Goal: Check status

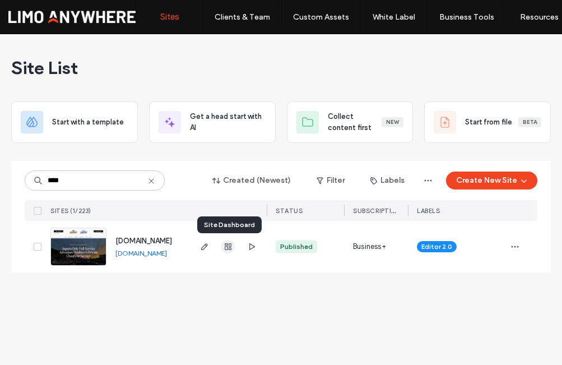
type input "****"
click at [225, 246] on use "button" at bounding box center [228, 246] width 7 height 7
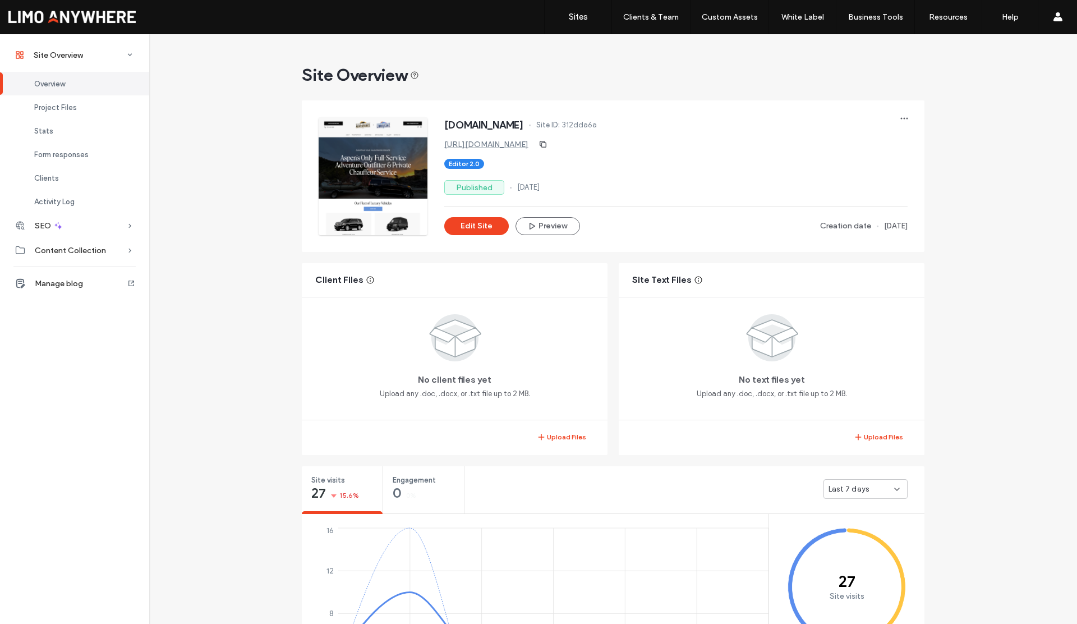
scroll to position [128, 0]
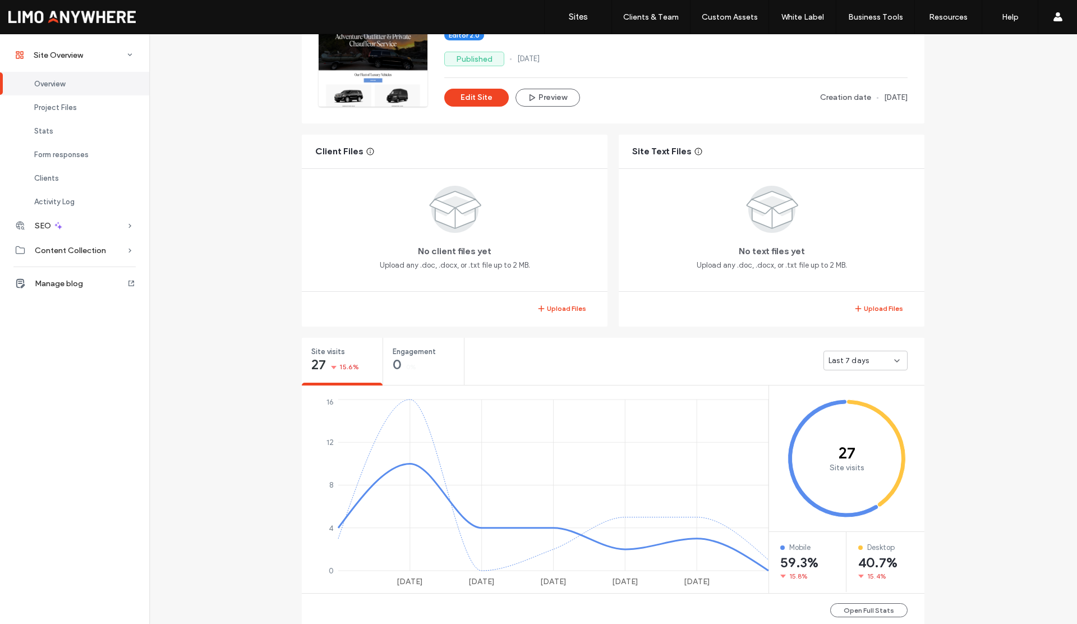
click at [562, 362] on span "Last 7 days" at bounding box center [848, 360] width 40 height 11
click at [562, 364] on span "Last 30 days" at bounding box center [846, 419] width 45 height 11
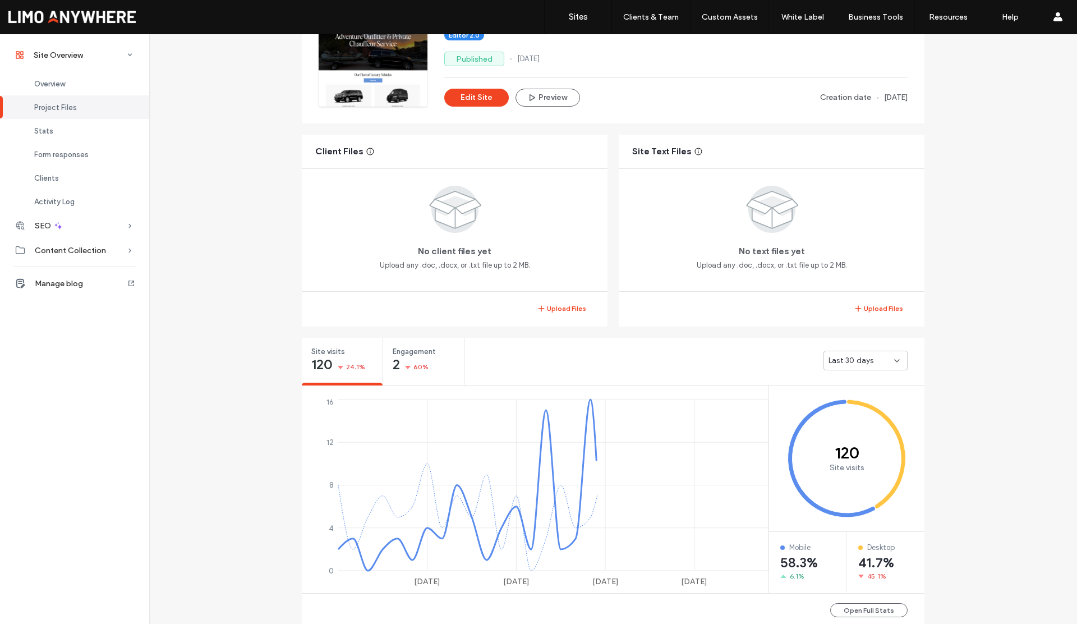
scroll to position [275, 0]
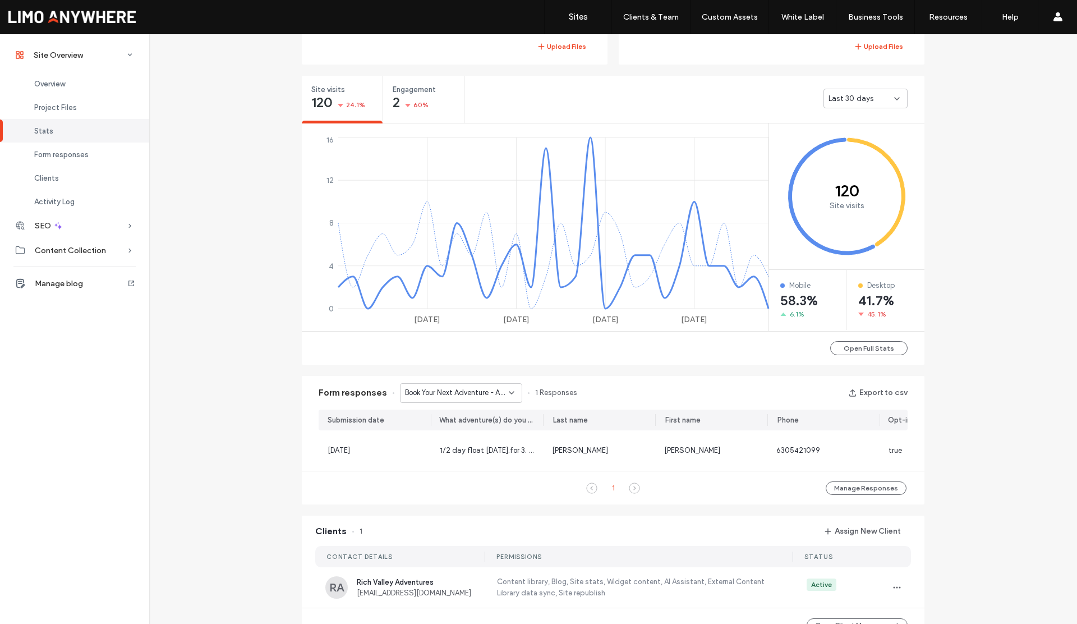
scroll to position [401, 0]
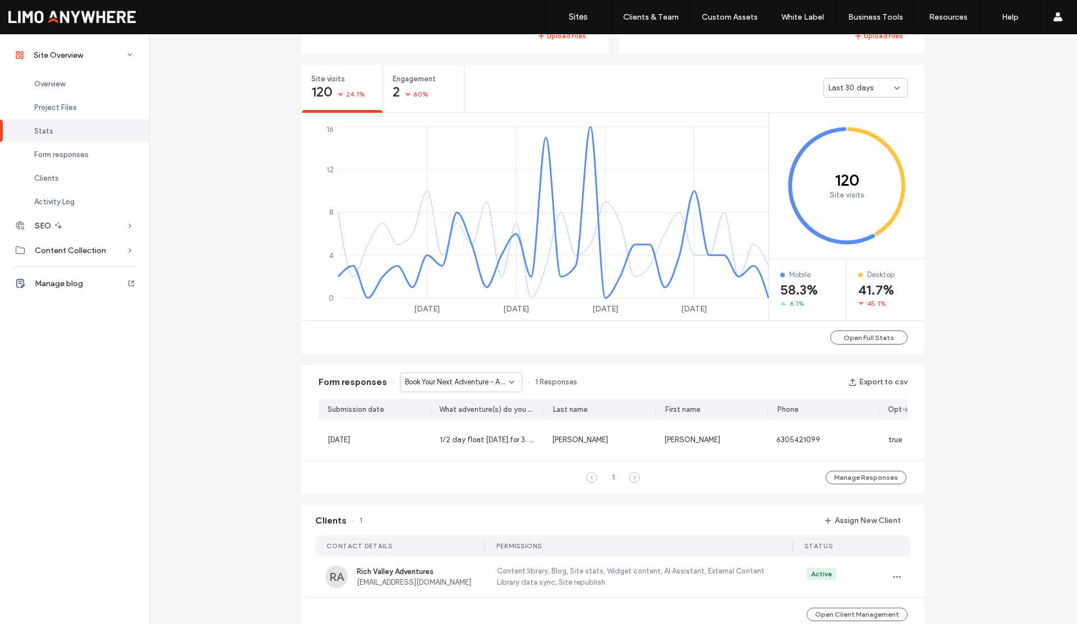
click at [508, 364] on icon at bounding box center [511, 381] width 9 height 9
click at [475, 364] on span "Contact Us - Contact Us page" at bounding box center [451, 421] width 104 height 11
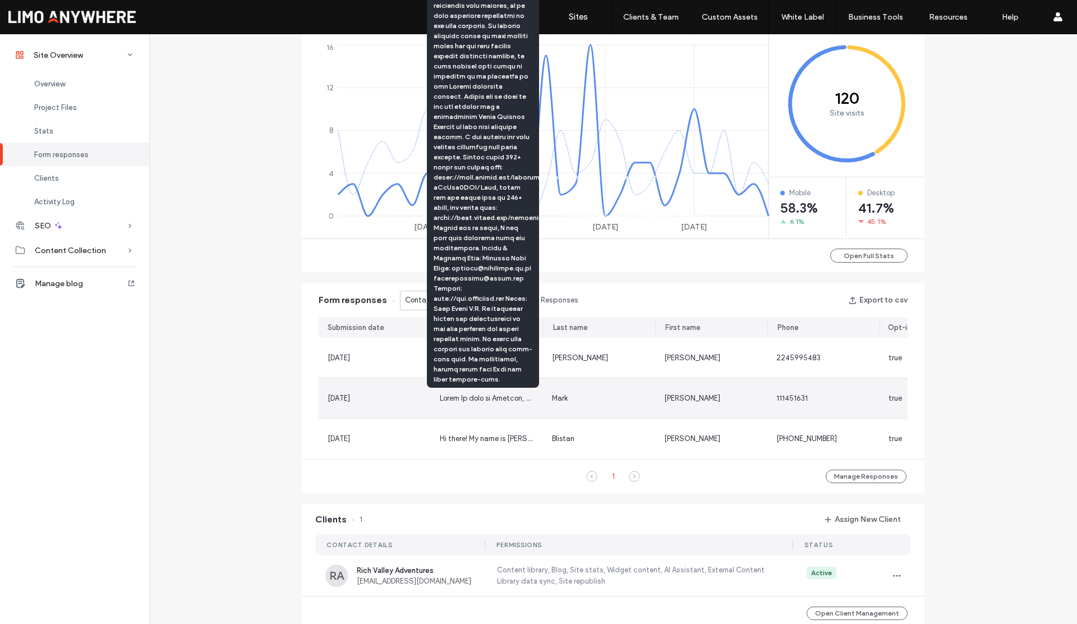
scroll to position [481, 0]
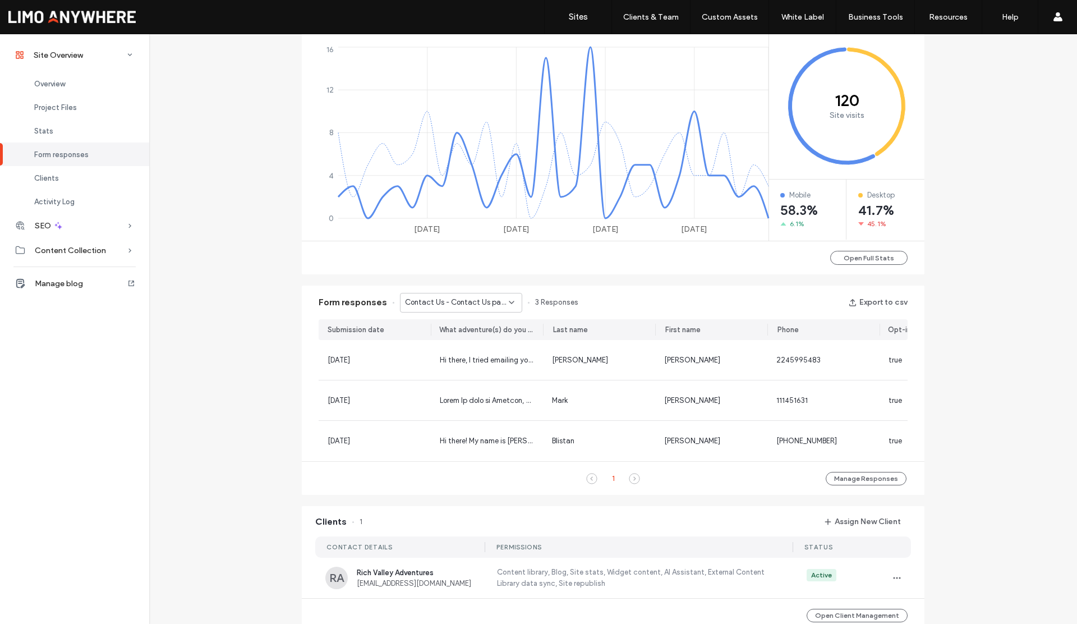
click at [562, 362] on div "Site Overview www.richvalleyadventures.com Site ID: 312dda6a https://www.richva…" at bounding box center [612, 257] width 927 height 1407
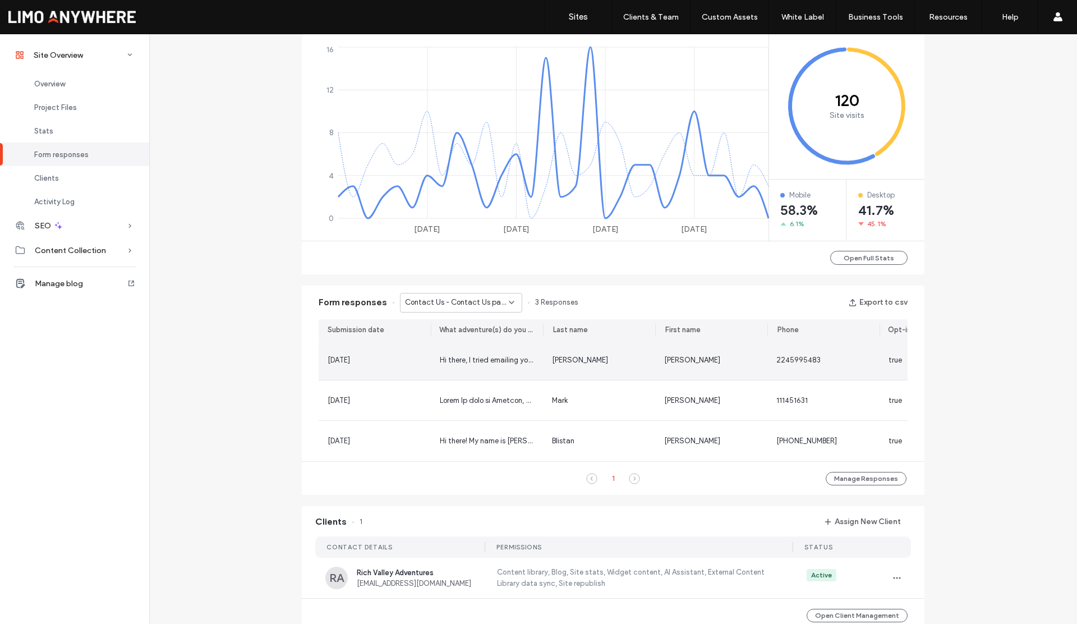
scroll to position [417, 0]
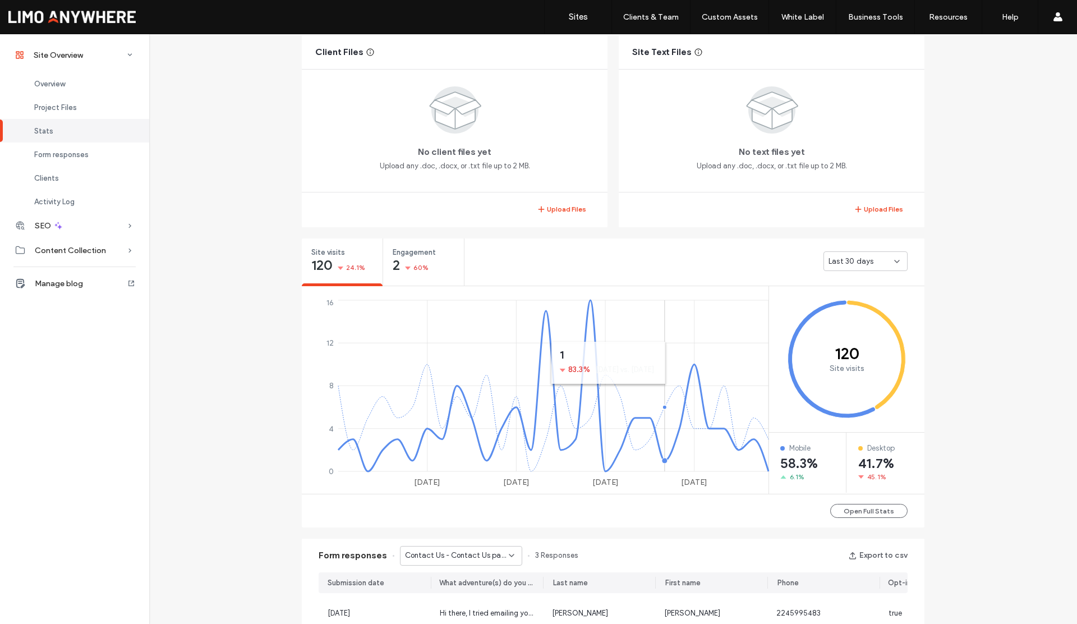
scroll to position [244, 0]
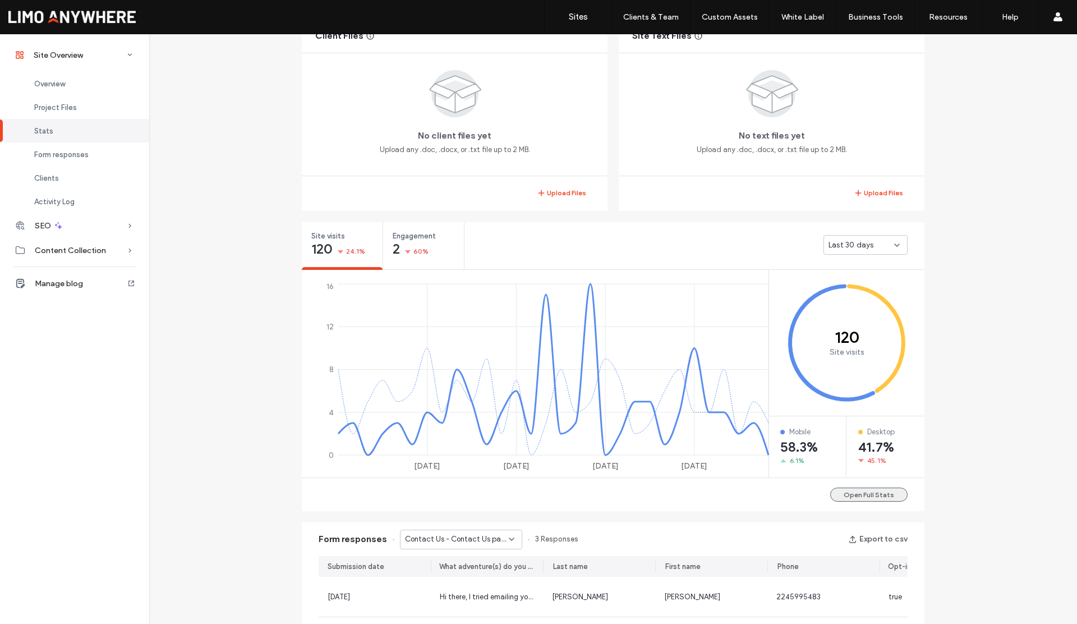
click at [562, 364] on button "Open Full Stats" at bounding box center [868, 494] width 77 height 14
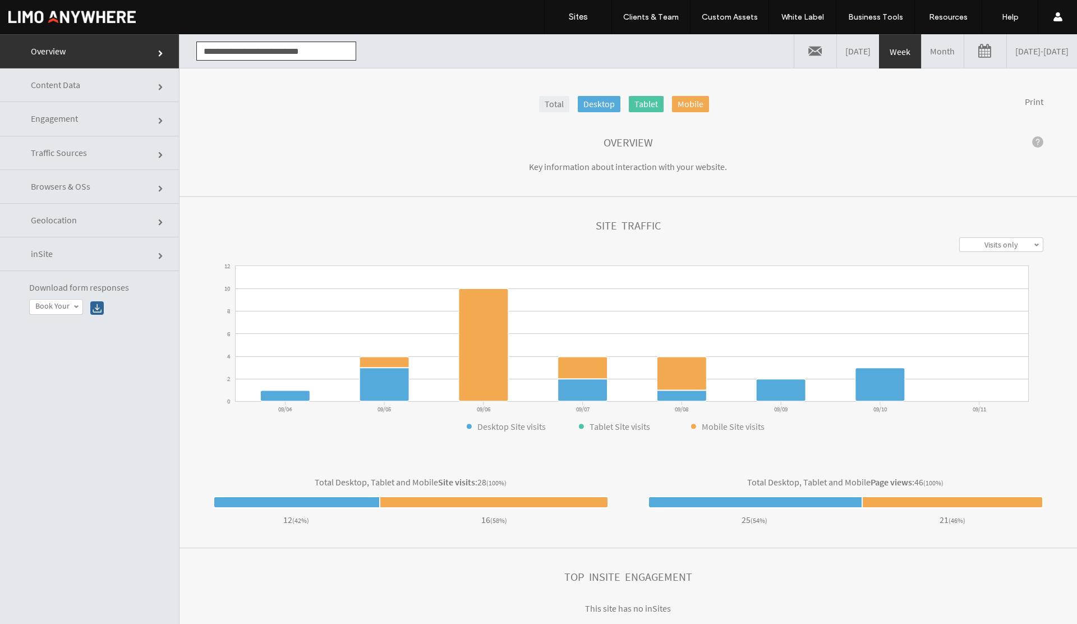
click at [76, 124] on span "Engagement" at bounding box center [54, 118] width 47 height 11
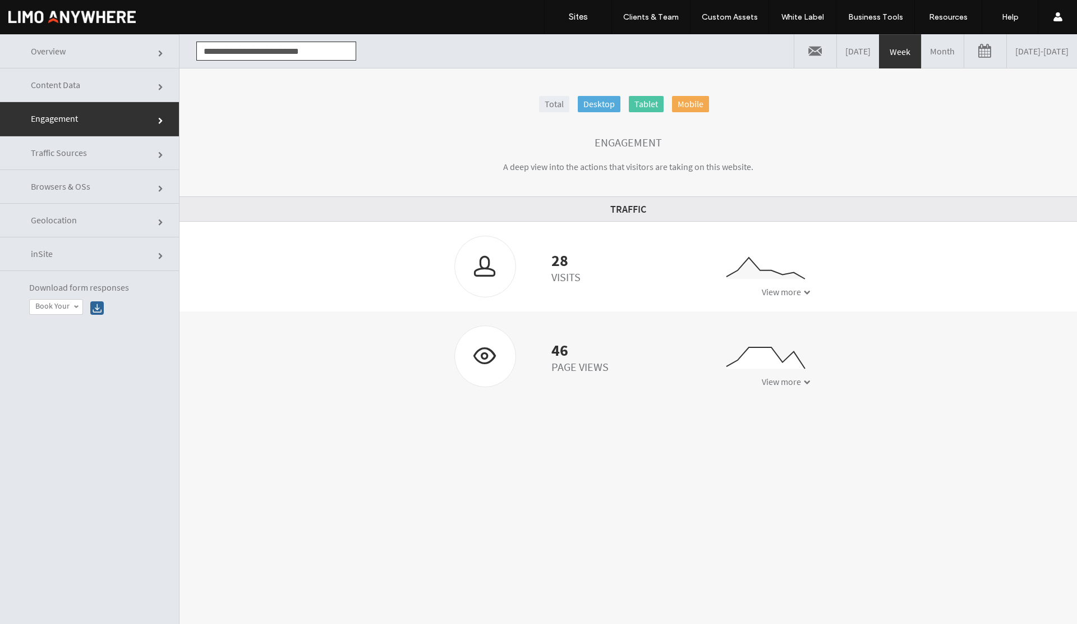
click at [72, 151] on span "Traffic Sources" at bounding box center [59, 152] width 56 height 11
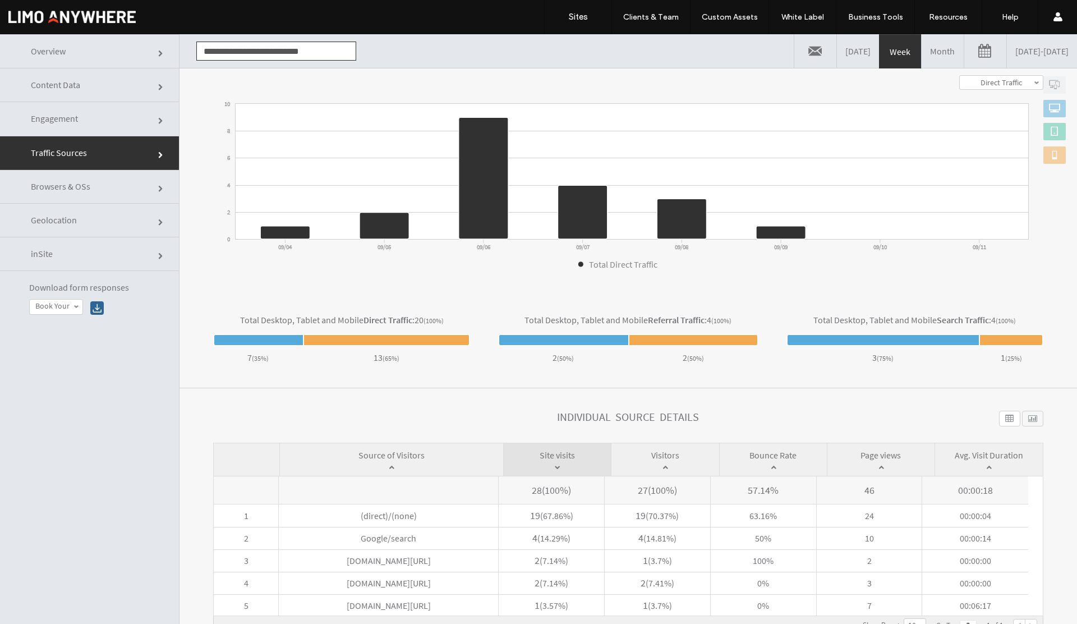
click at [82, 189] on span "Browsers & OSs" at bounding box center [60, 186] width 59 height 11
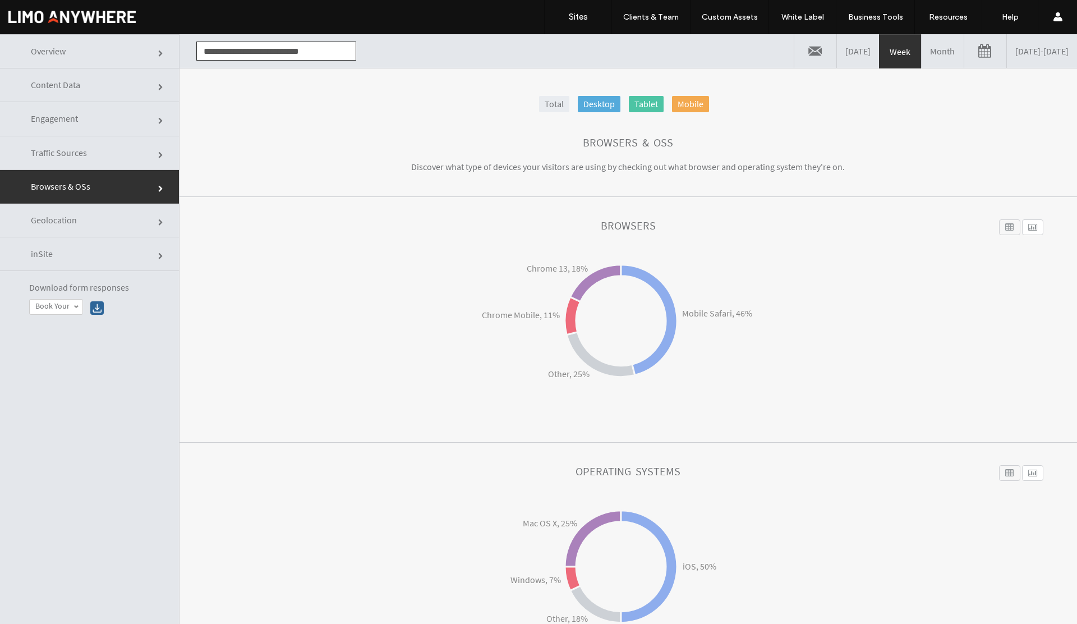
click at [66, 121] on span "Engagement" at bounding box center [54, 118] width 47 height 11
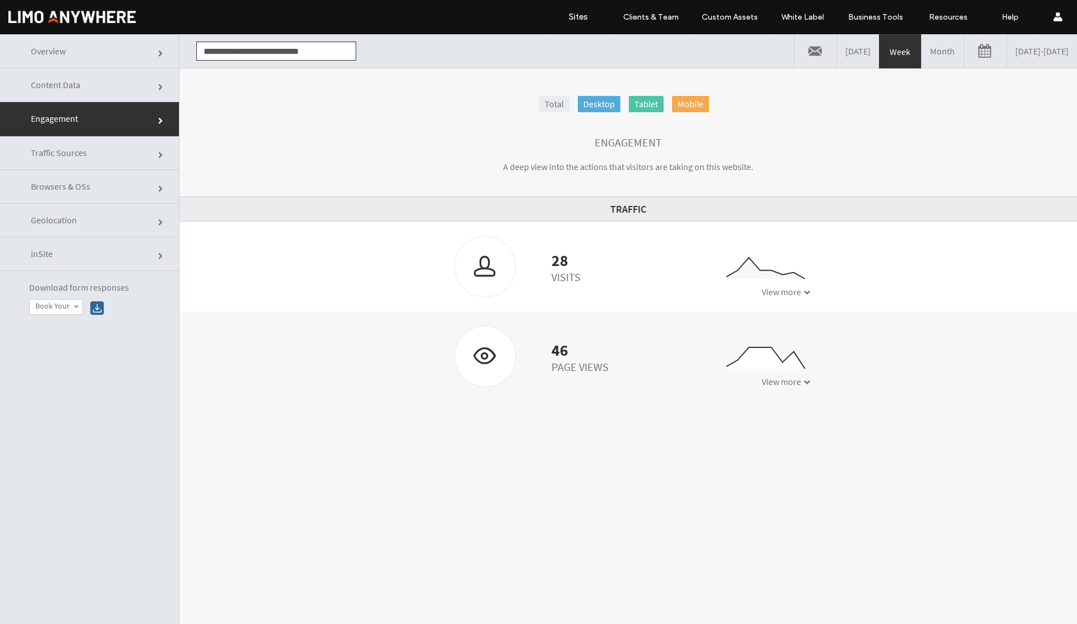
click at [68, 80] on span "Content Data" at bounding box center [55, 84] width 49 height 11
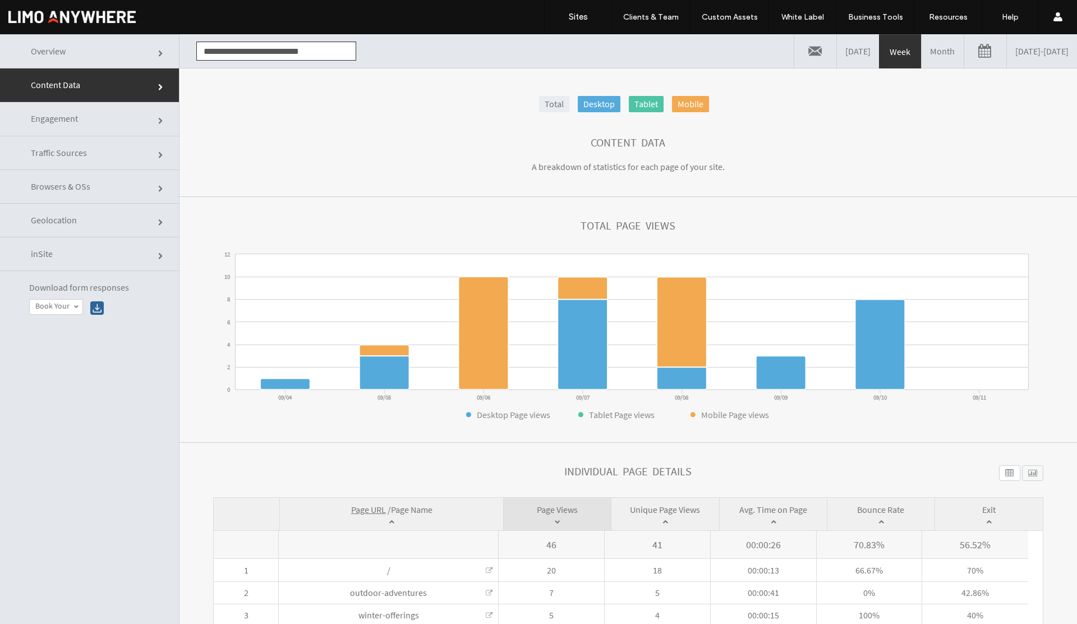
click at [921, 52] on link "Month" at bounding box center [942, 51] width 42 height 34
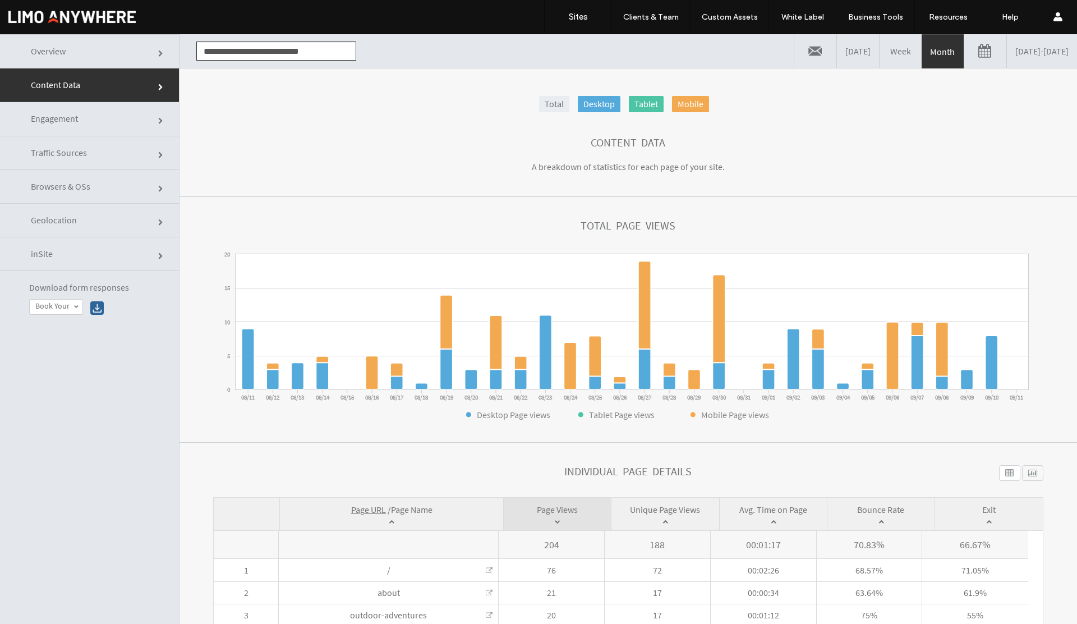
click at [1007, 46] on link "08/11/2025 - 09/11/2025" at bounding box center [1042, 51] width 70 height 34
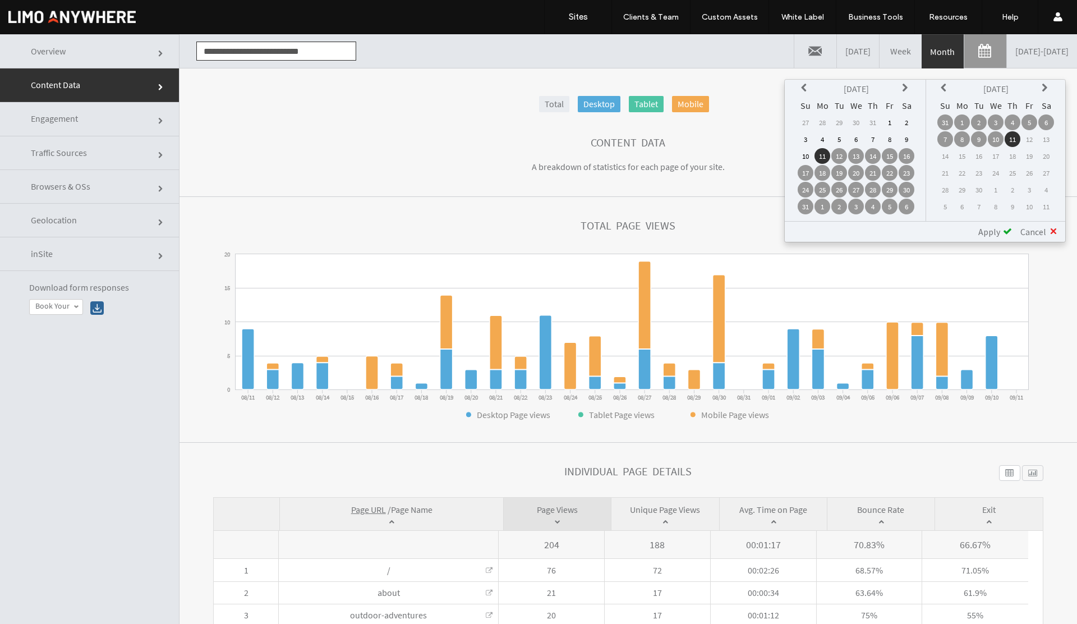
click at [801, 89] on icon at bounding box center [805, 88] width 9 height 9
click at [801, 88] on icon at bounding box center [805, 88] width 9 height 9
click at [873, 122] on td "1" at bounding box center [873, 122] width 16 height 16
click at [985, 233] on span "Apply" at bounding box center [989, 231] width 22 height 11
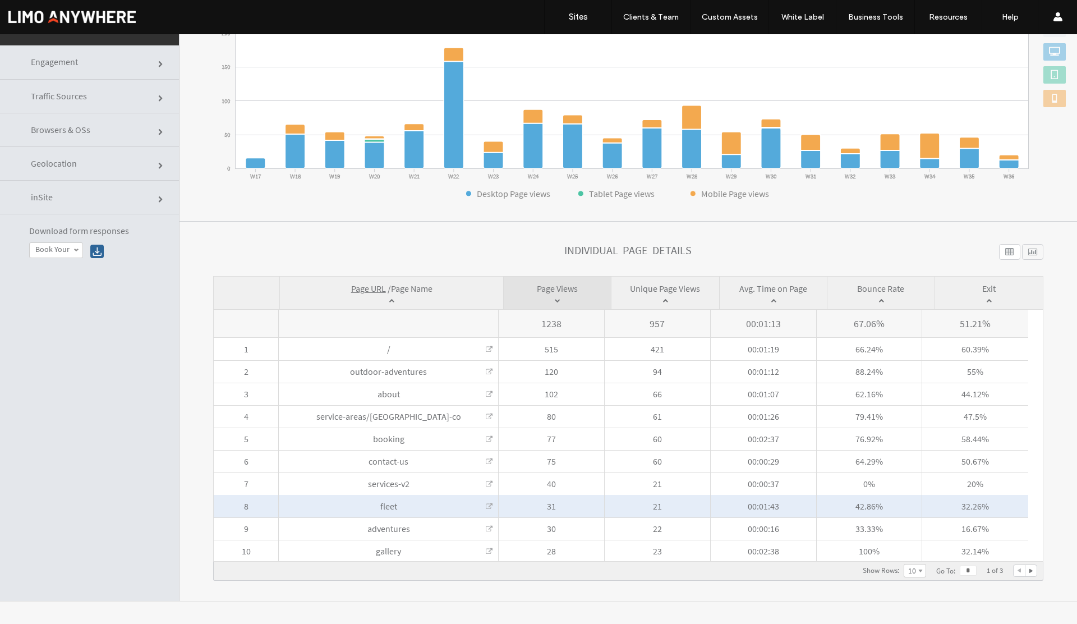
scroll to position [167, 0]
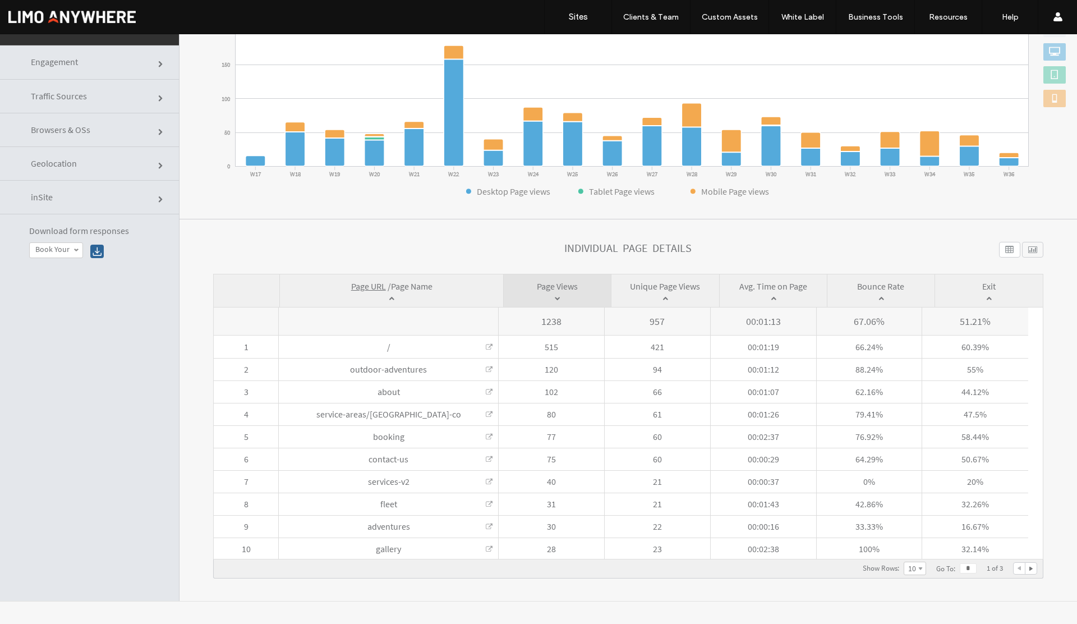
click at [909, 569] on link "10" at bounding box center [914, 568] width 21 height 12
click at [910, 555] on label "20" at bounding box center [914, 552] width 8 height 10
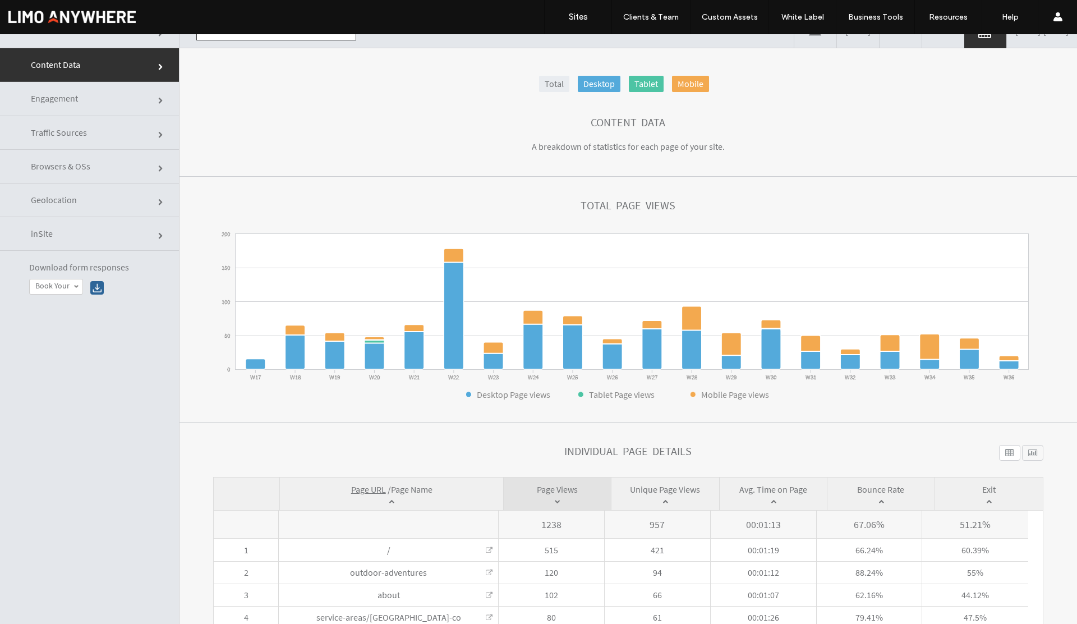
scroll to position [0, 0]
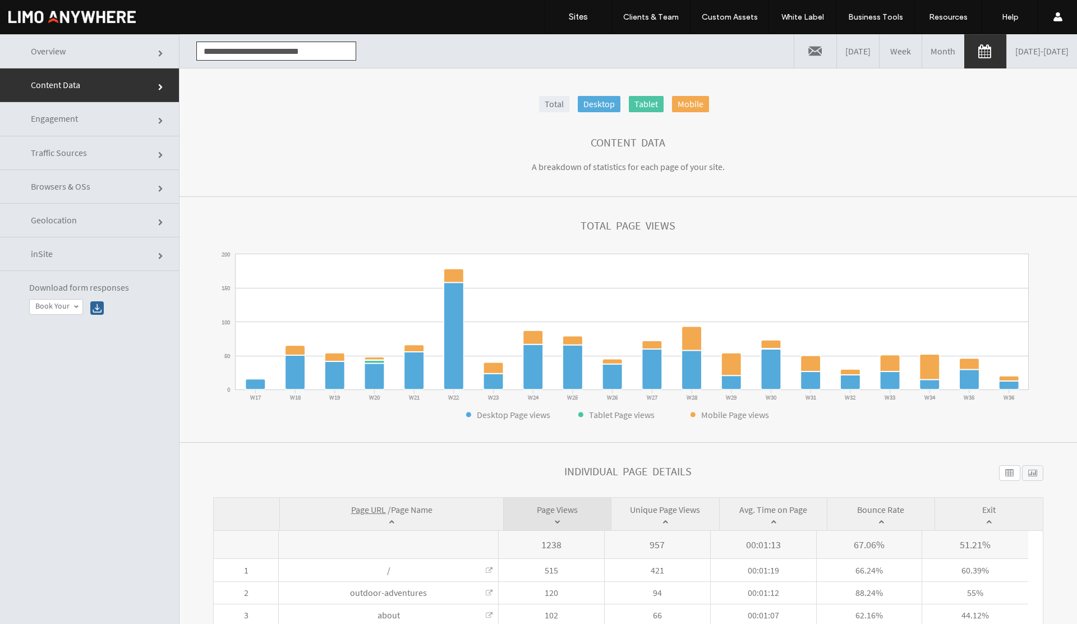
click at [123, 158] on link "Traffic Sources" at bounding box center [89, 153] width 179 height 34
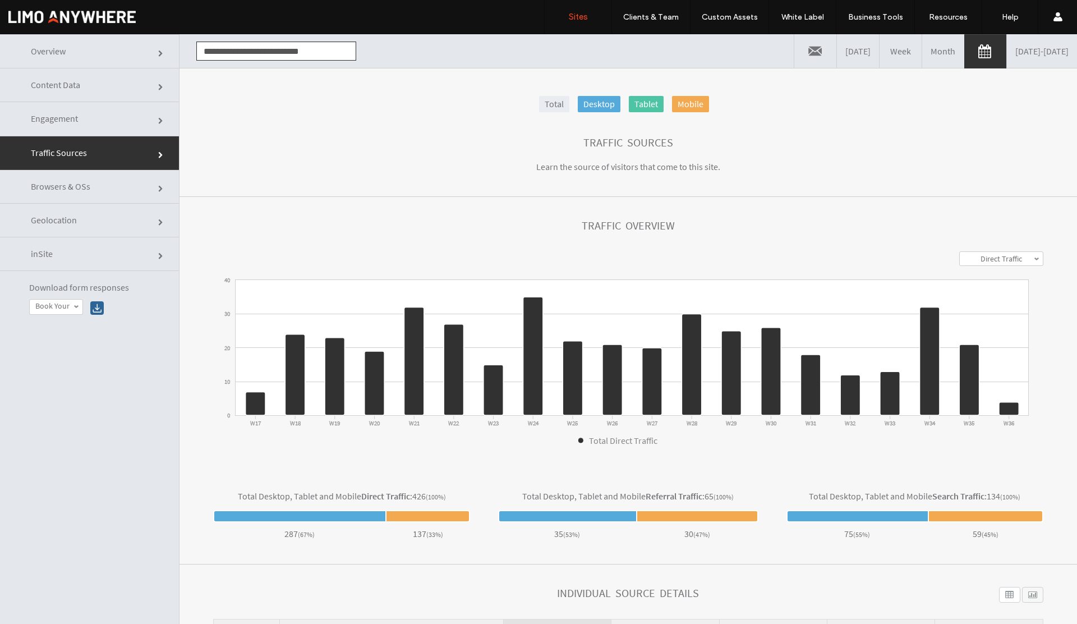
click at [580, 24] on link "Sites" at bounding box center [577, 17] width 67 height 34
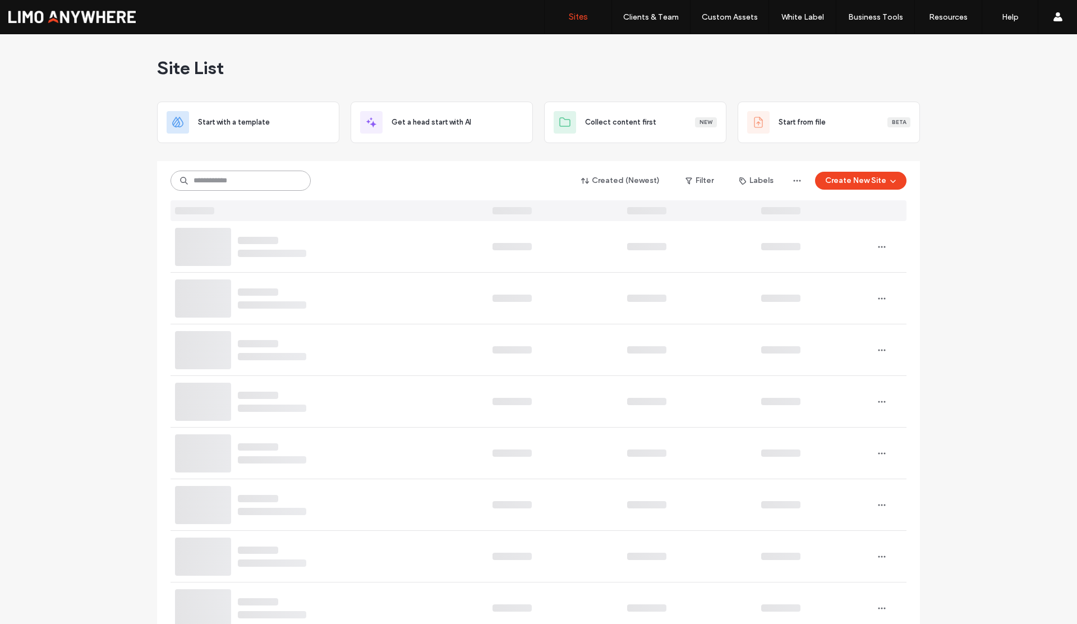
click at [266, 181] on input at bounding box center [240, 180] width 140 height 20
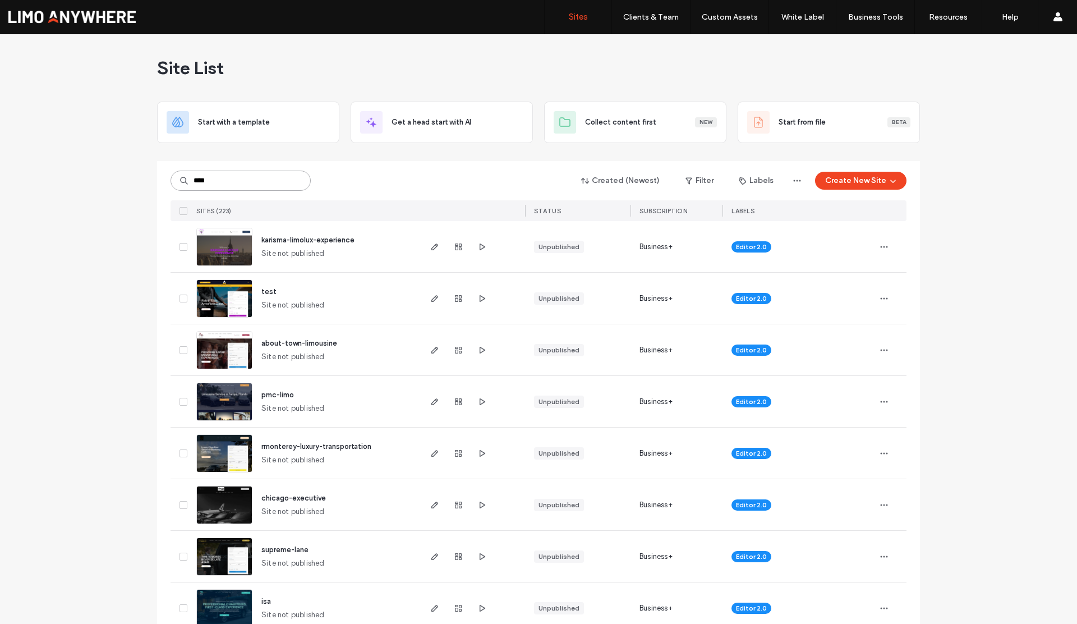
type input "****"
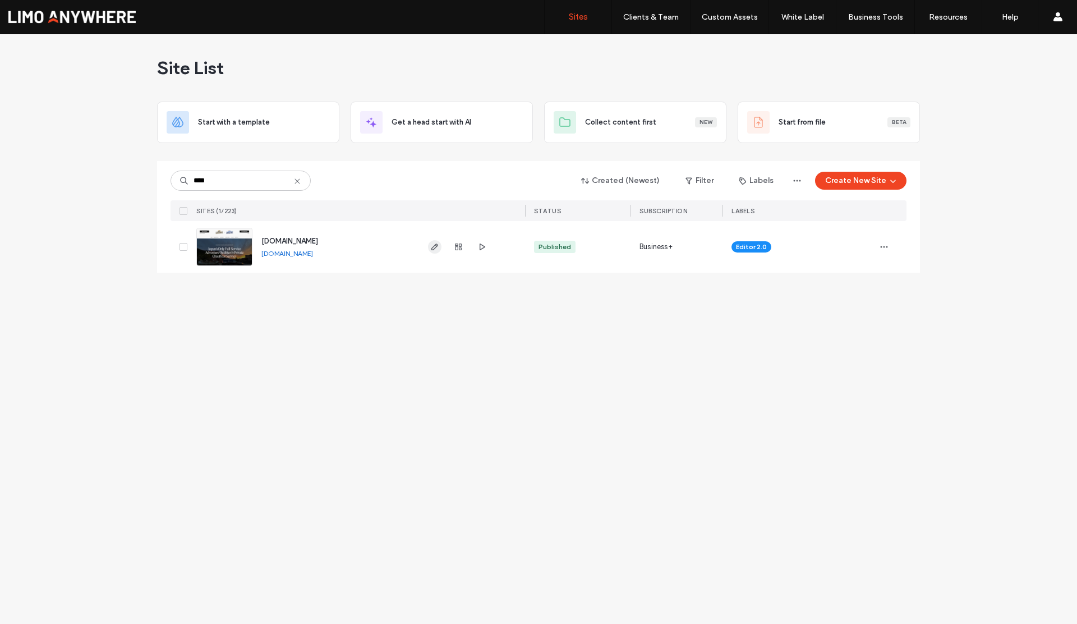
click at [433, 247] on icon "button" at bounding box center [434, 246] width 9 height 9
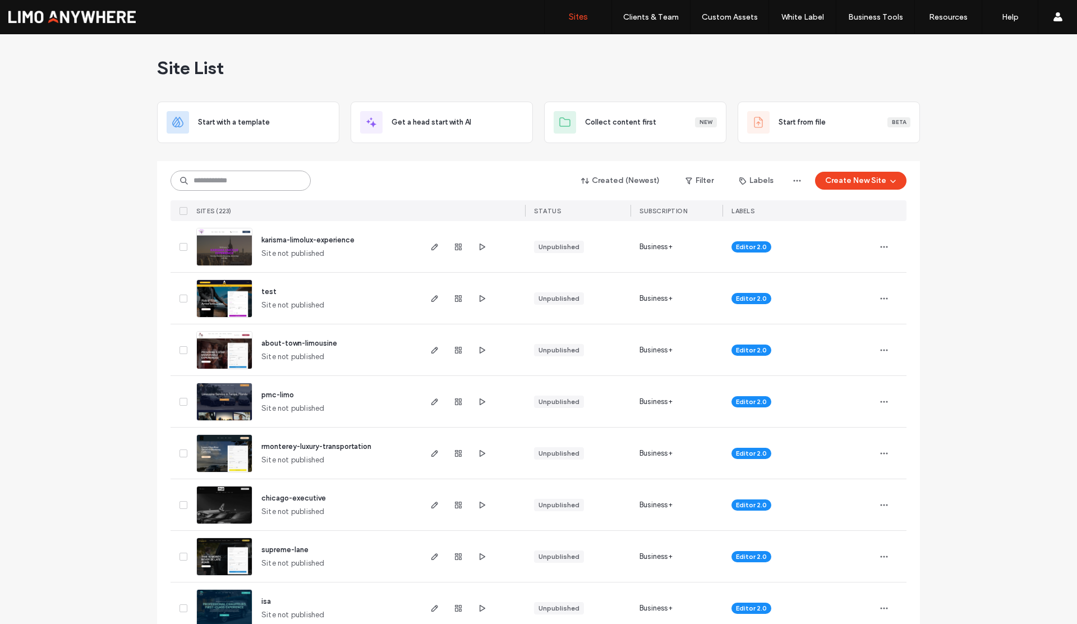
click at [258, 183] on input at bounding box center [240, 180] width 140 height 20
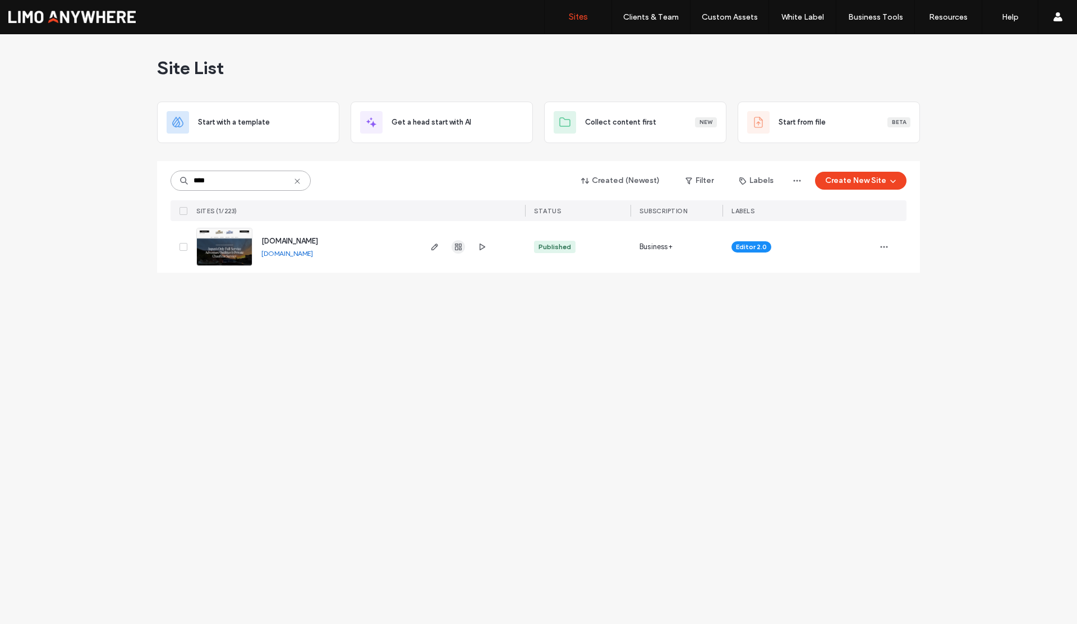
type input "****"
click at [454, 244] on icon "button" at bounding box center [458, 246] width 9 height 9
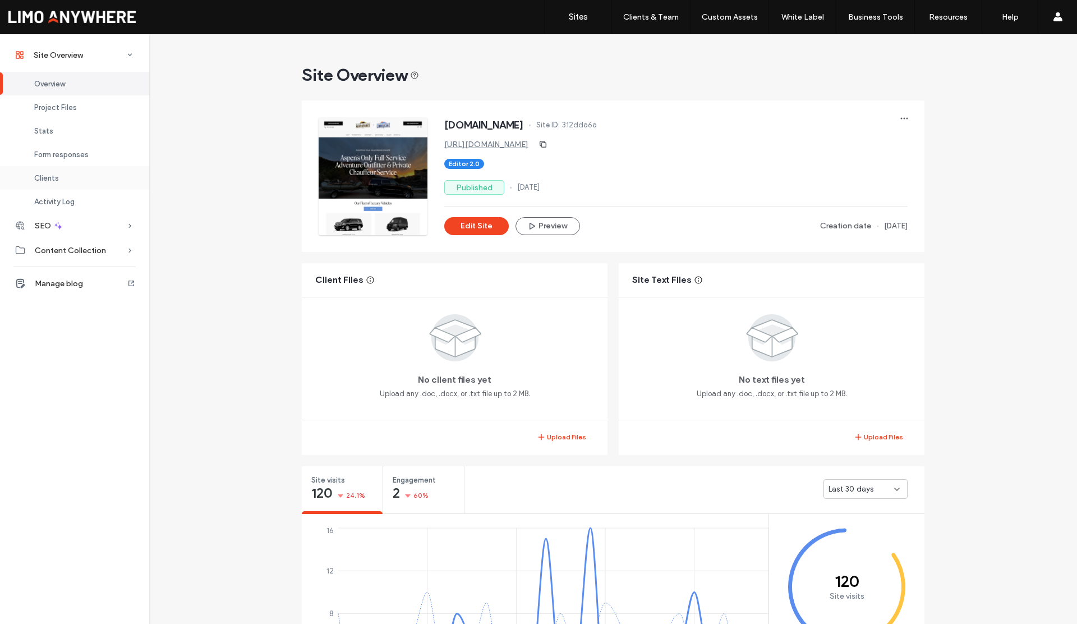
click at [51, 176] on span "Clients" at bounding box center [46, 178] width 25 height 8
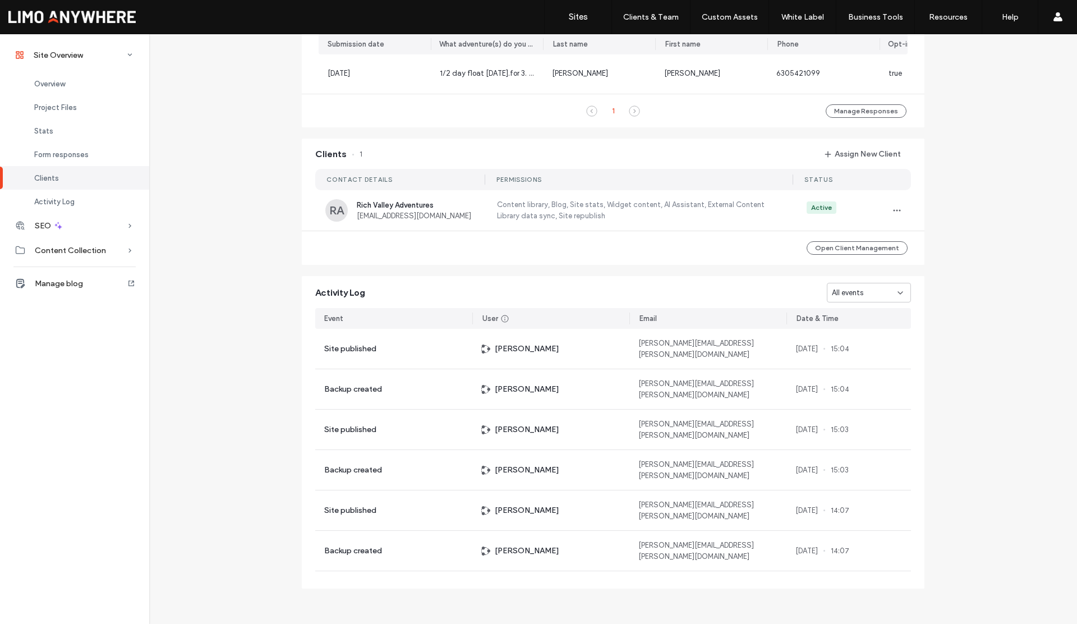
scroll to position [773, 0]
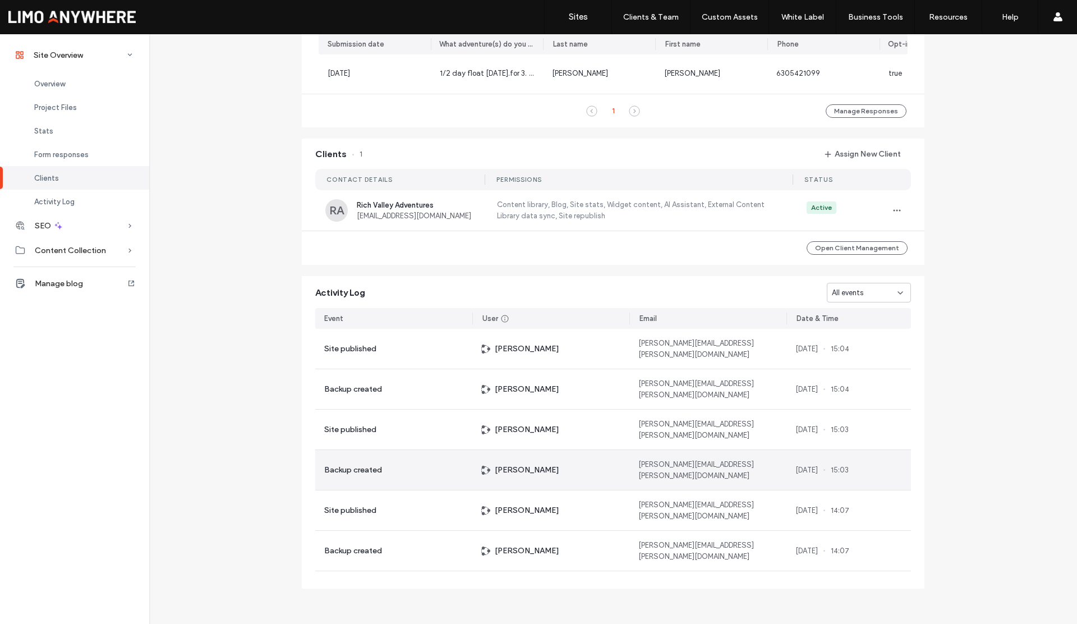
scroll to position [773, 0]
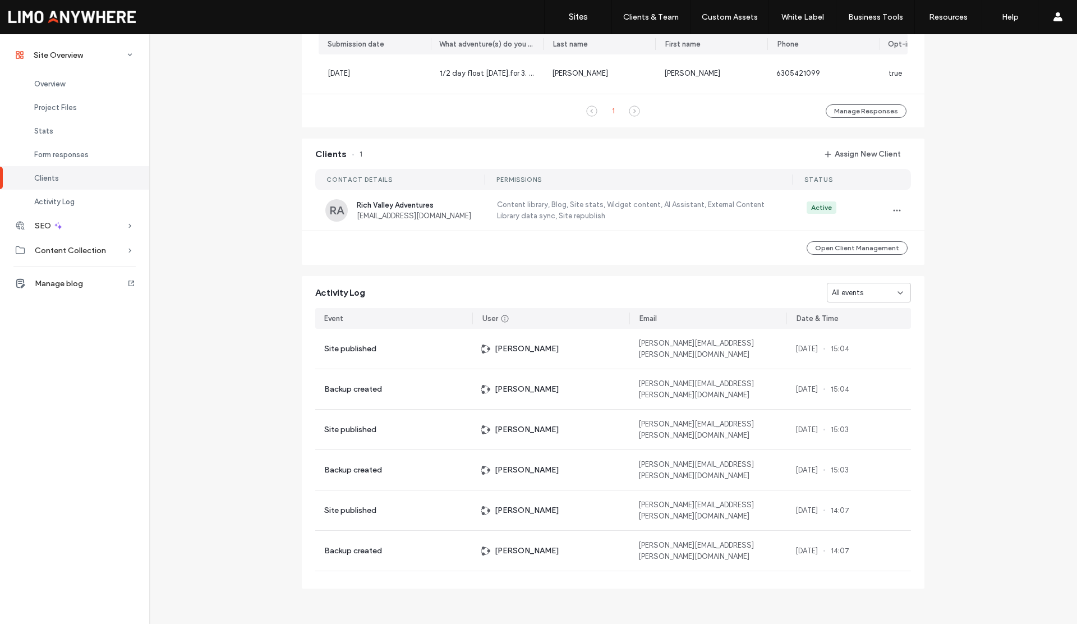
scroll to position [7, 0]
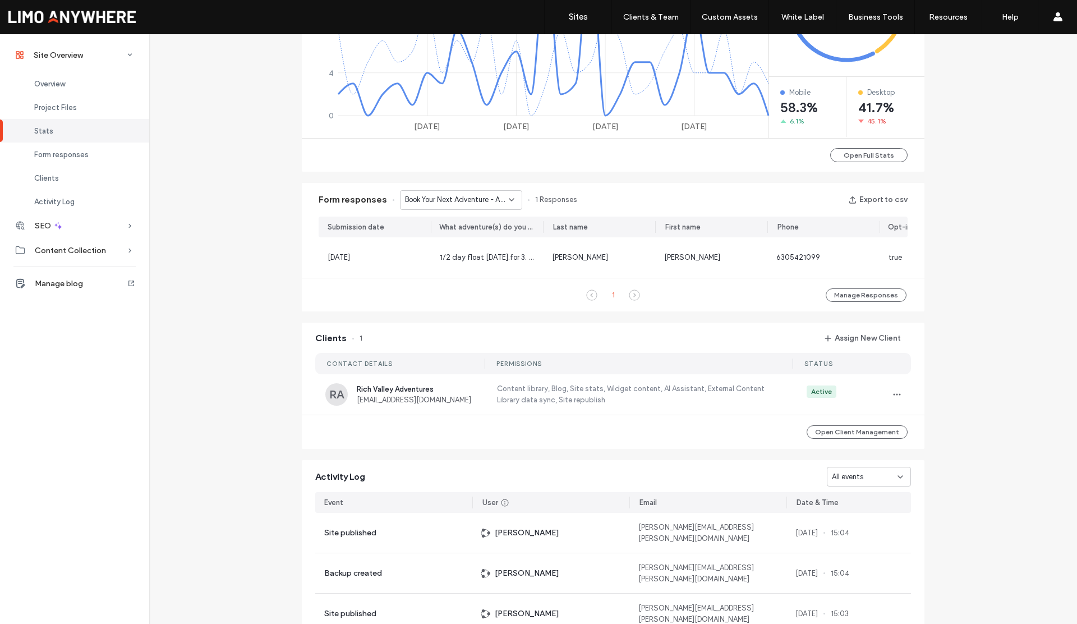
scroll to position [773, 0]
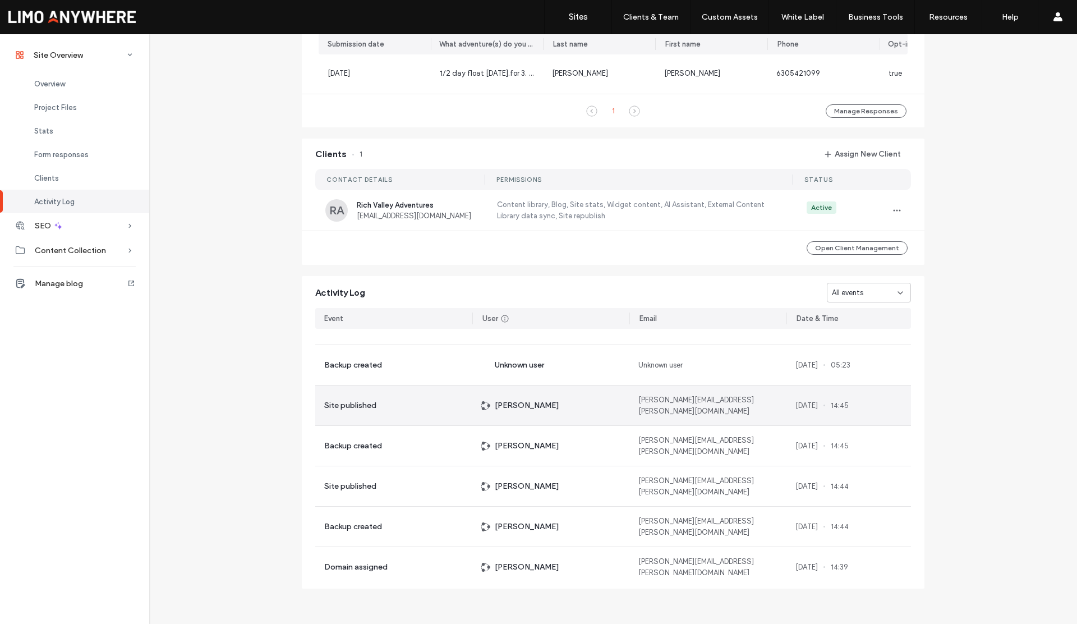
scroll to position [1679, 0]
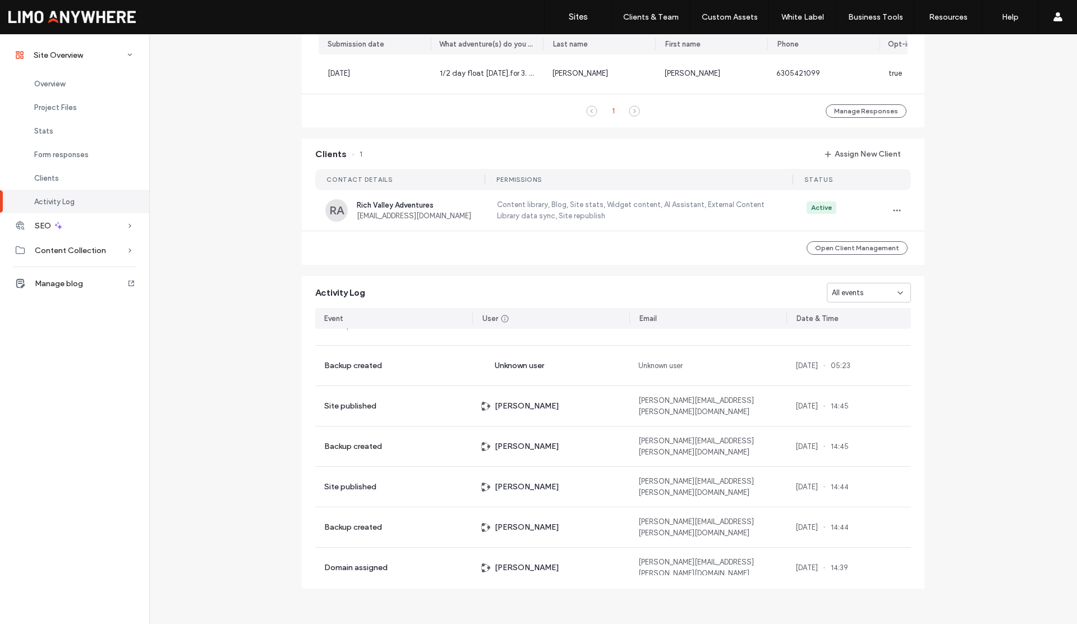
click at [851, 293] on span "All events" at bounding box center [847, 292] width 31 height 11
click at [852, 351] on span "Domain assigned" at bounding box center [856, 351] width 57 height 11
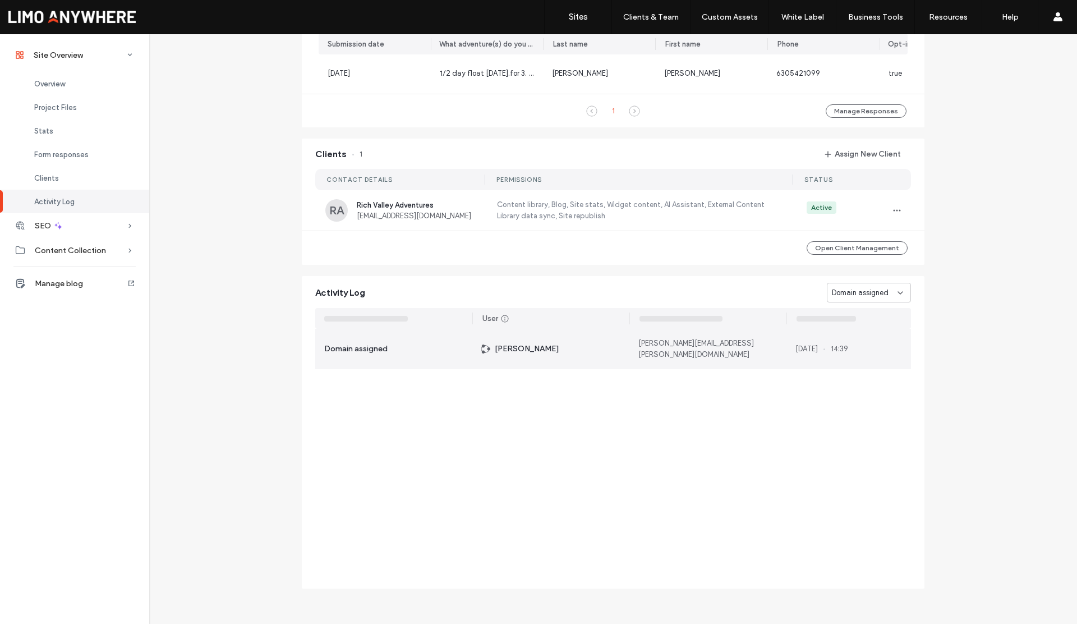
scroll to position [0, 0]
